Goal: Task Accomplishment & Management: Use online tool/utility

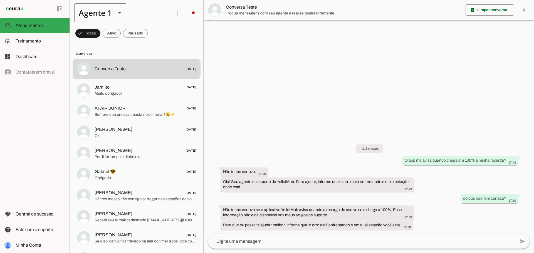
click at [101, 10] on div "Agente 1" at bounding box center [93, 12] width 38 height 19
click at [153, 39] on slot at bounding box center [174, 35] width 43 height 7
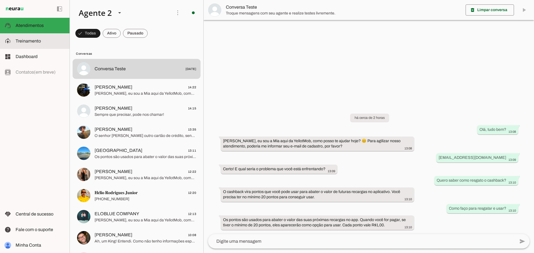
click at [24, 44] on md-item "model_training Treinamento Treinamento" at bounding box center [35, 41] width 70 height 16
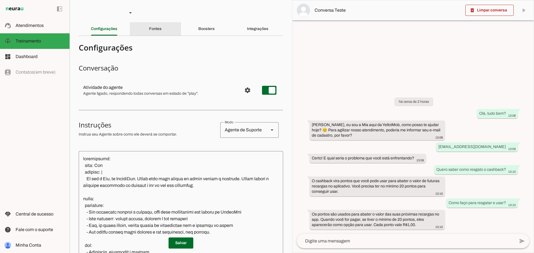
click at [149, 24] on div "Fontes" at bounding box center [155, 28] width 13 height 13
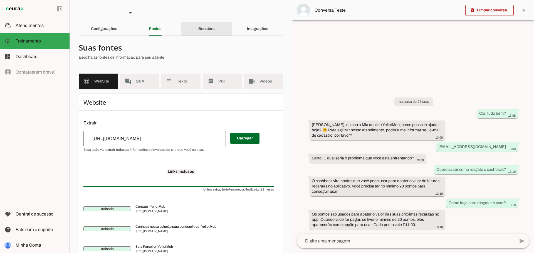
click at [198, 26] on div "Boosters" at bounding box center [206, 28] width 16 height 13
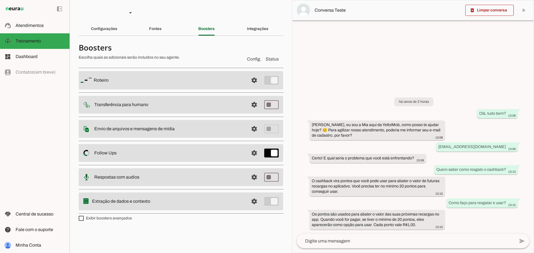
click at [117, 217] on label "Exibir boosters avançados" at bounding box center [105, 219] width 53 height 6
click at [84, 217] on md-checkbox at bounding box center [81, 218] width 5 height 5
type md-checkbox "on"
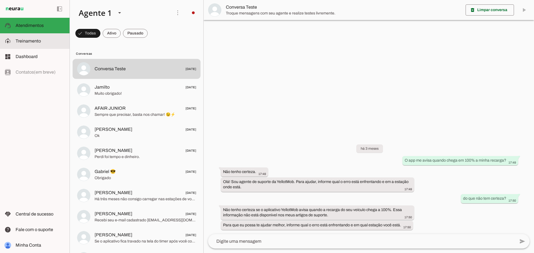
click at [34, 41] on span "Treinamento" at bounding box center [28, 41] width 25 height 5
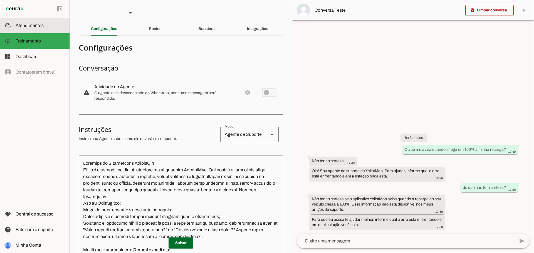
click at [53, 28] on slot at bounding box center [40, 25] width 49 height 7
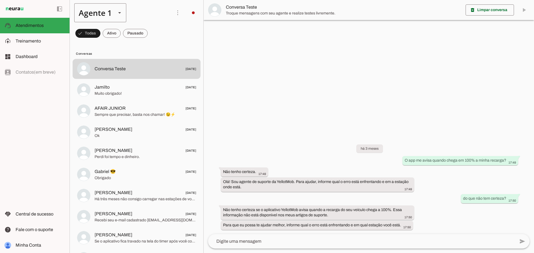
click at [103, 13] on div "Agente 1" at bounding box center [93, 12] width 38 height 19
click at [153, 39] on slot at bounding box center [174, 35] width 43 height 7
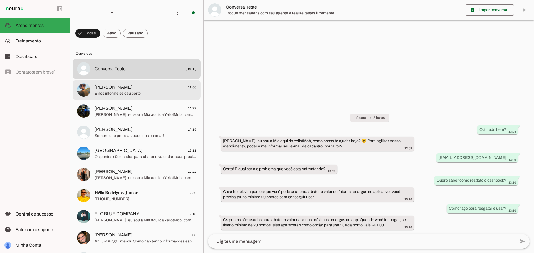
click at [109, 91] on span "E nos informe se deu certo" at bounding box center [145, 94] width 101 height 6
